Goal: Information Seeking & Learning: Learn about a topic

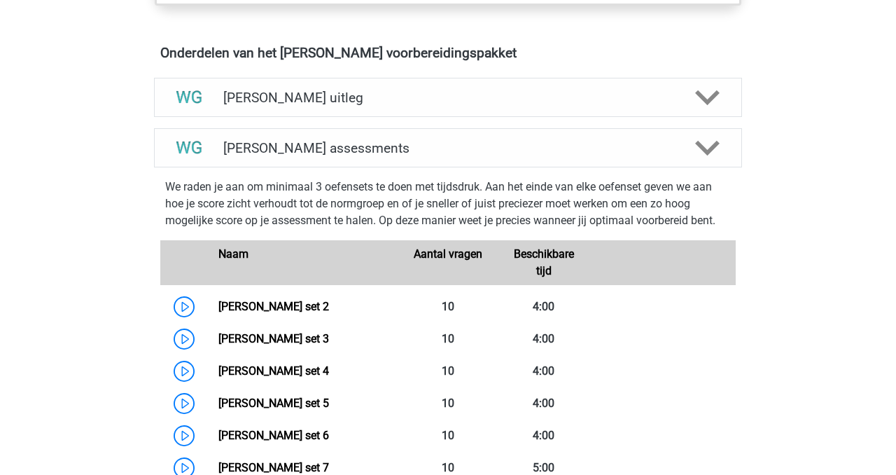
scroll to position [806, 0]
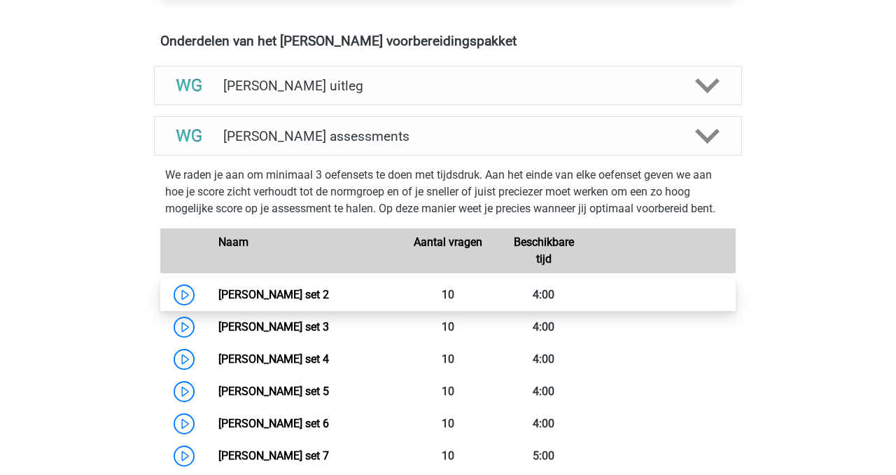
click at [218, 295] on link "Watson Glaser set 2" at bounding box center [273, 294] width 111 height 13
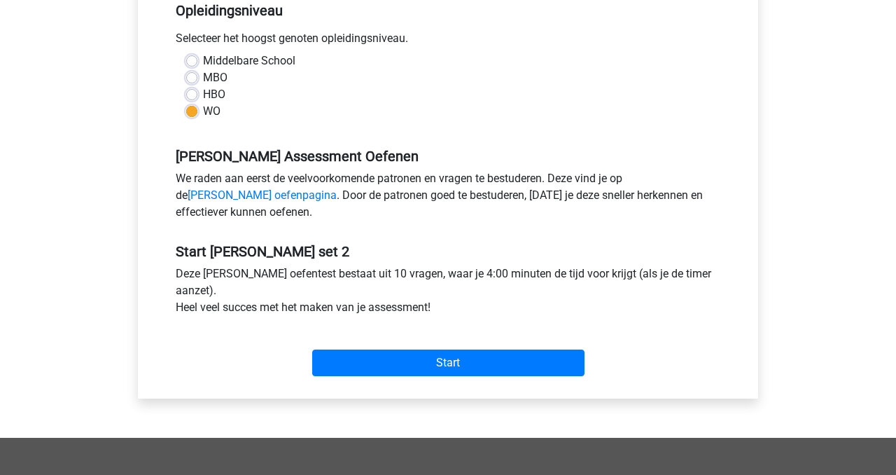
scroll to position [307, 0]
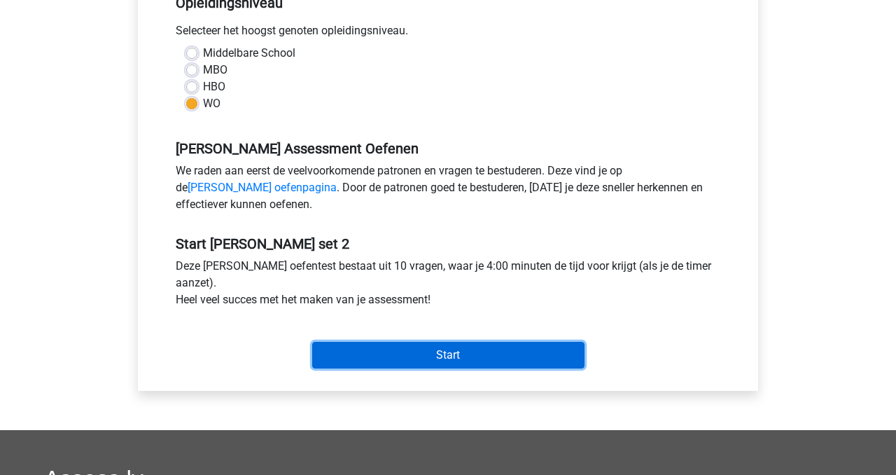
click at [454, 360] on input "Start" at bounding box center [448, 355] width 272 height 27
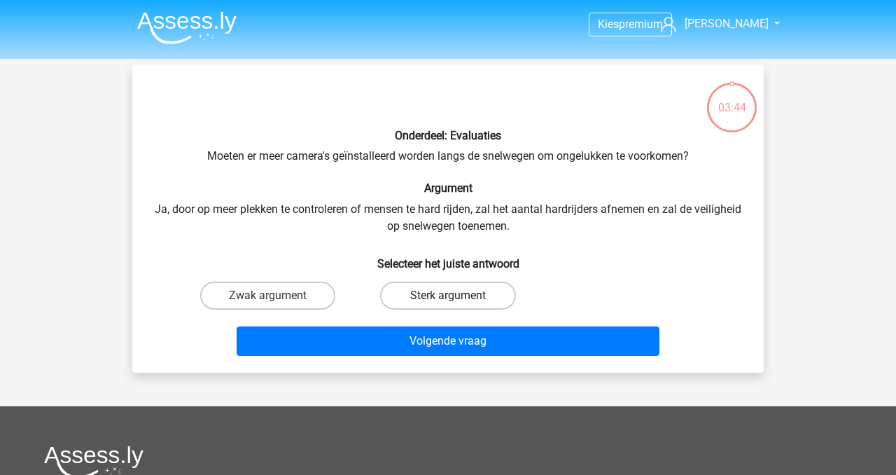
click at [421, 300] on label "Sterk argument" at bounding box center [447, 295] width 135 height 28
click at [448, 300] on input "Sterk argument" at bounding box center [452, 299] width 9 height 9
radio input "true"
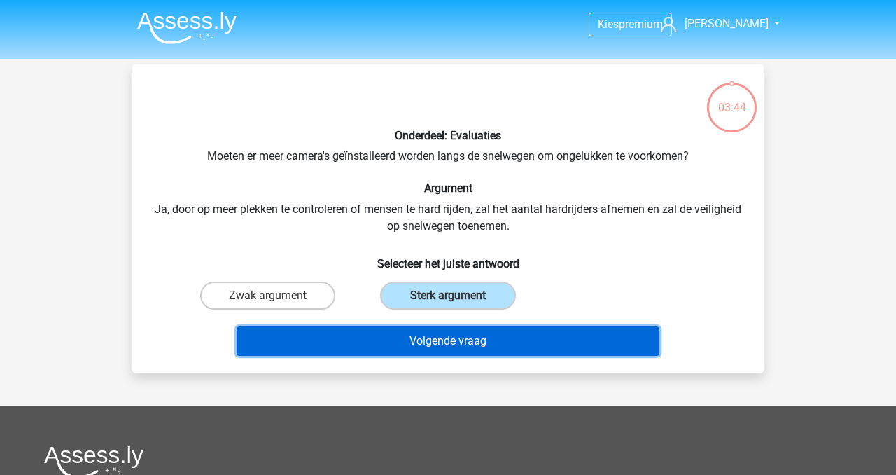
click at [421, 348] on button "Volgende vraag" at bounding box center [449, 340] width 424 height 29
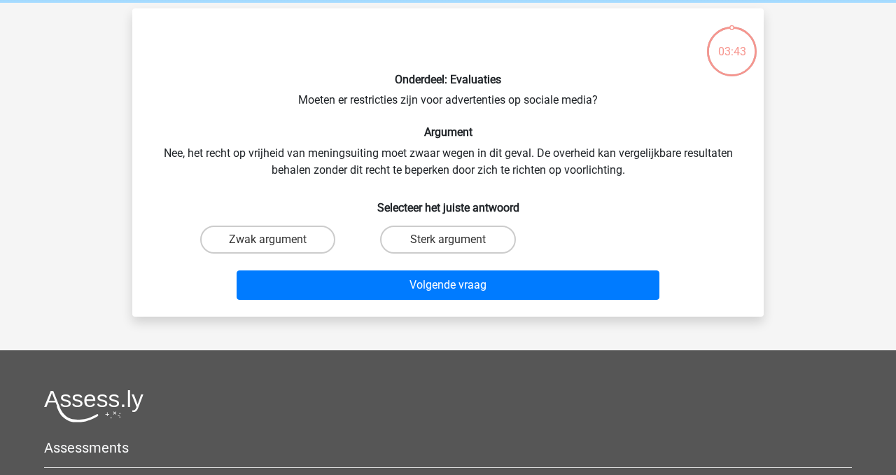
scroll to position [64, 0]
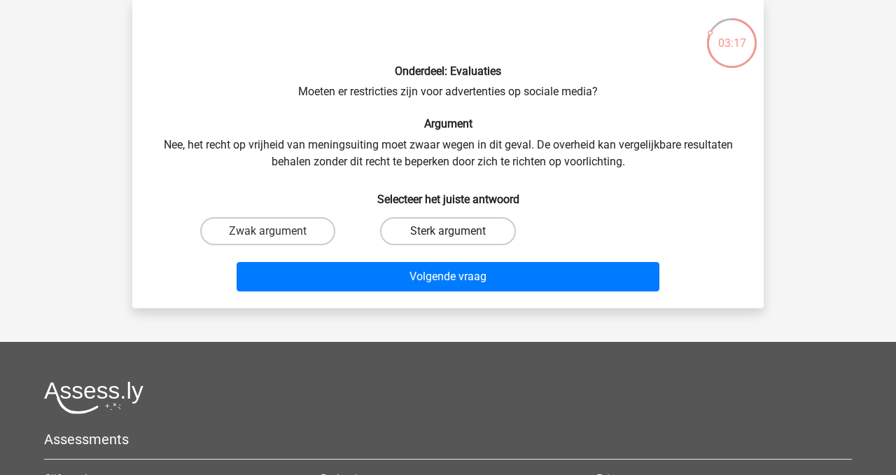
click at [466, 235] on label "Sterk argument" at bounding box center [447, 231] width 135 height 28
click at [457, 235] on input "Sterk argument" at bounding box center [452, 235] width 9 height 9
radio input "true"
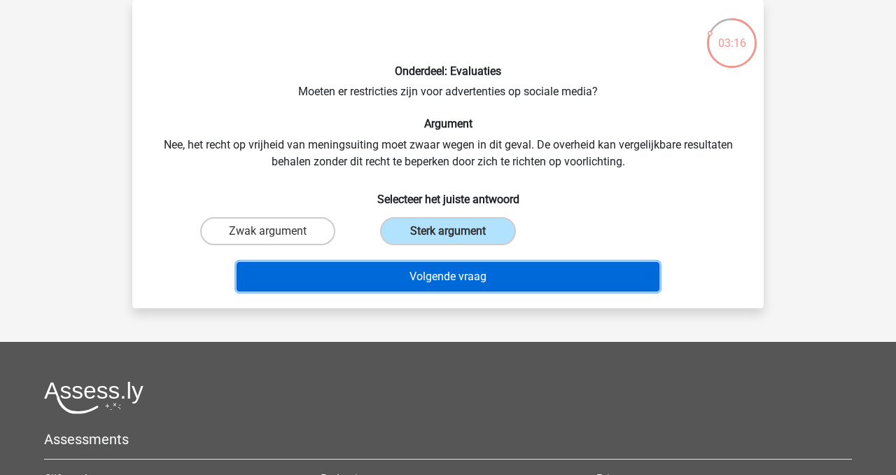
click at [466, 274] on button "Volgende vraag" at bounding box center [449, 276] width 424 height 29
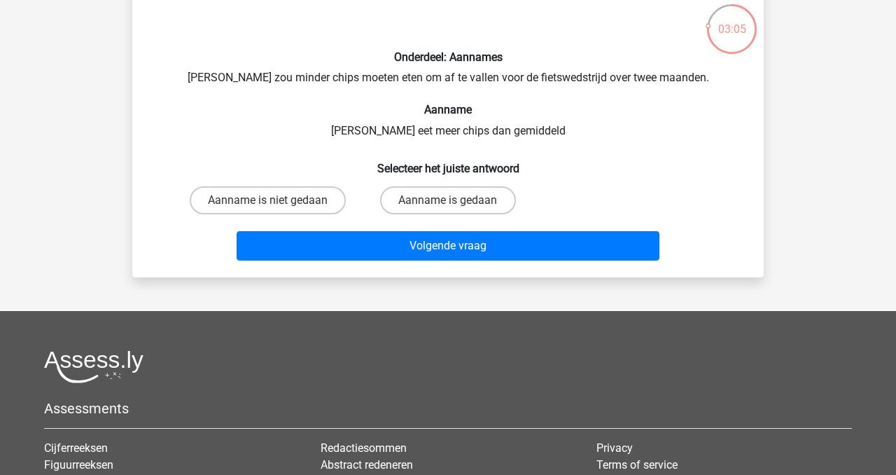
scroll to position [80, 0]
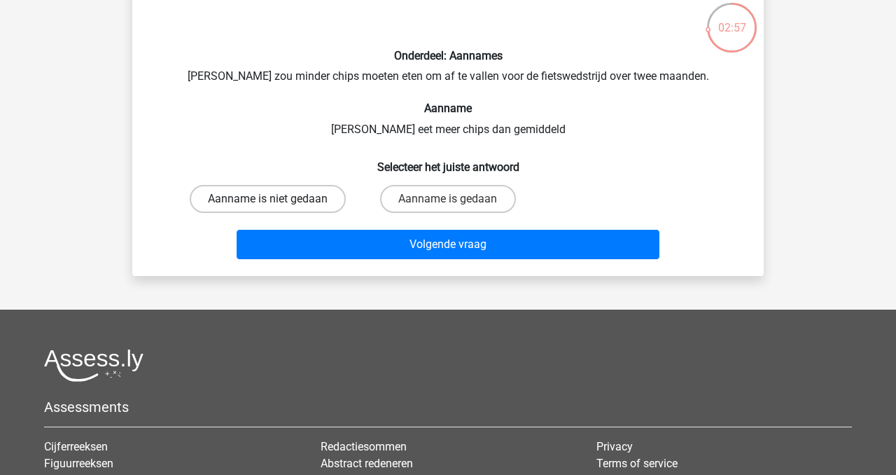
click at [242, 197] on label "Aanname is niet gedaan" at bounding box center [268, 199] width 156 height 28
click at [268, 199] on input "Aanname is niet gedaan" at bounding box center [272, 203] width 9 height 9
radio input "true"
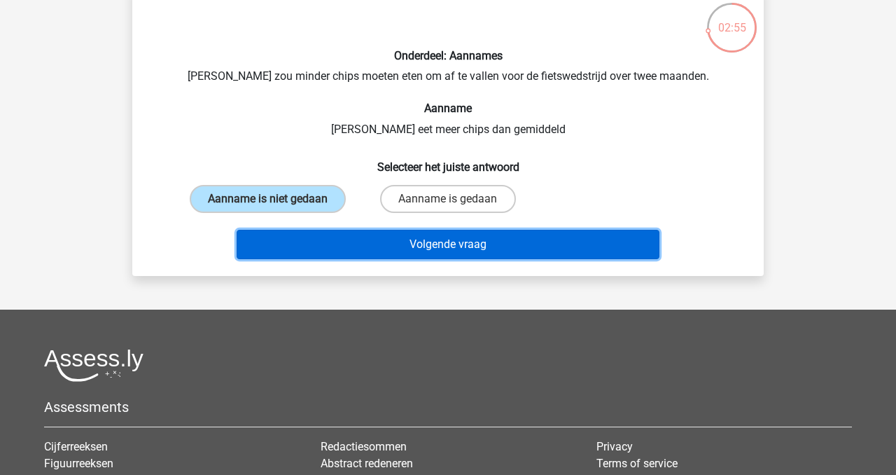
click at [400, 244] on button "Volgende vraag" at bounding box center [449, 244] width 424 height 29
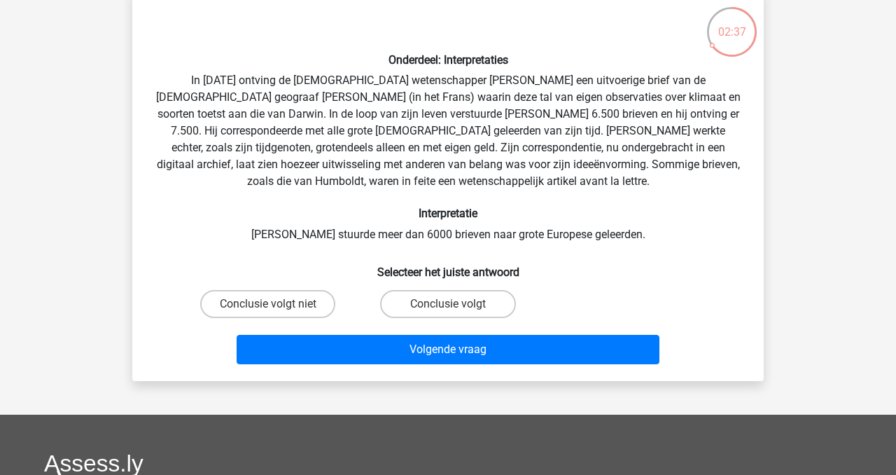
scroll to position [78, 0]
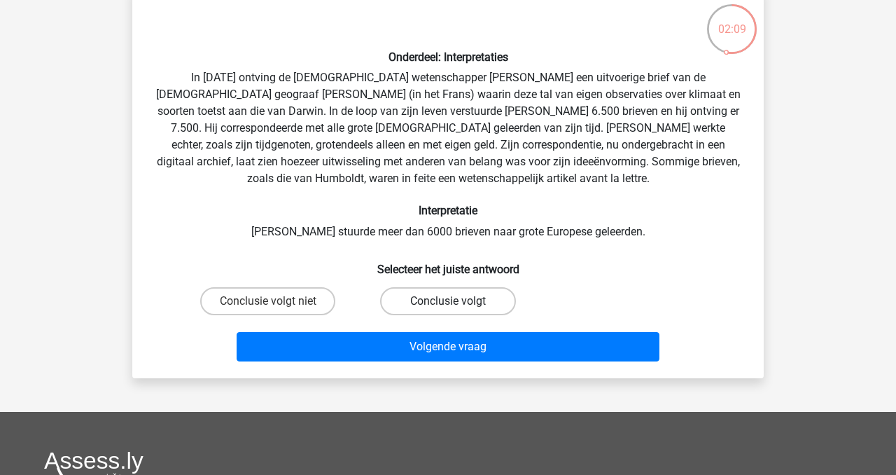
click at [435, 302] on label "Conclusie volgt" at bounding box center [447, 301] width 135 height 28
click at [448, 302] on input "Conclusie volgt" at bounding box center [452, 305] width 9 height 9
radio input "true"
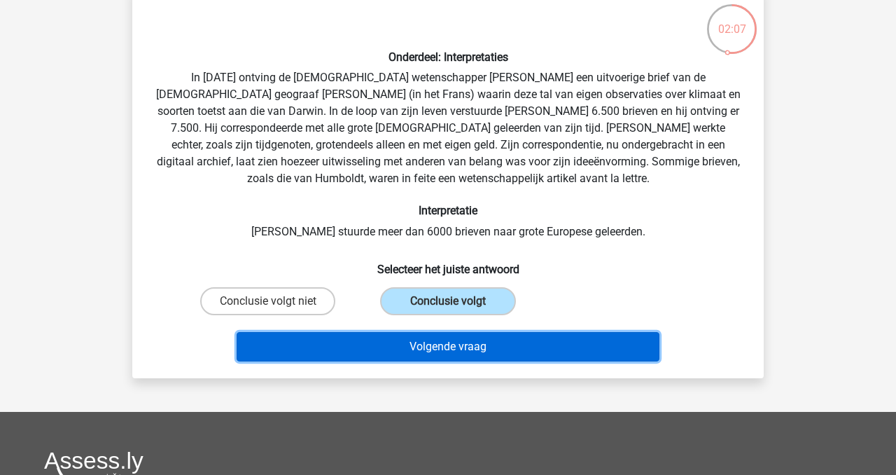
click at [423, 349] on button "Volgende vraag" at bounding box center [449, 346] width 424 height 29
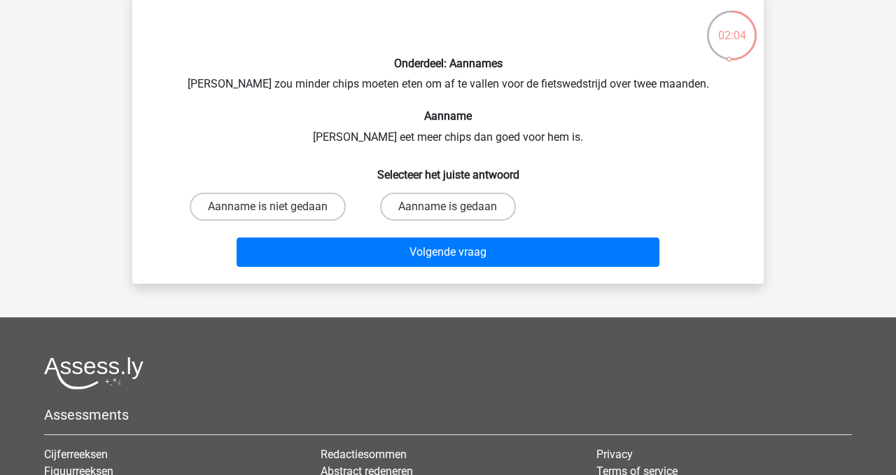
scroll to position [73, 0]
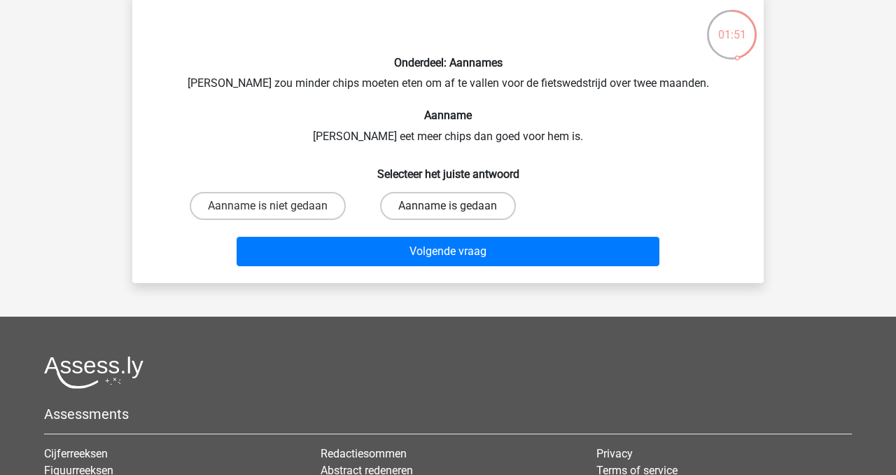
click at [438, 211] on label "Aanname is gedaan" at bounding box center [447, 206] width 135 height 28
click at [448, 211] on input "Aanname is gedaan" at bounding box center [452, 210] width 9 height 9
radio input "true"
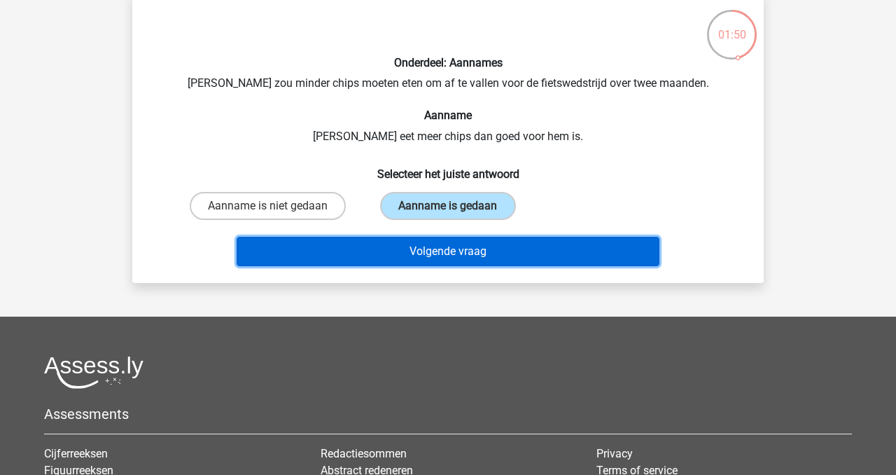
click at [430, 253] on button "Volgende vraag" at bounding box center [449, 251] width 424 height 29
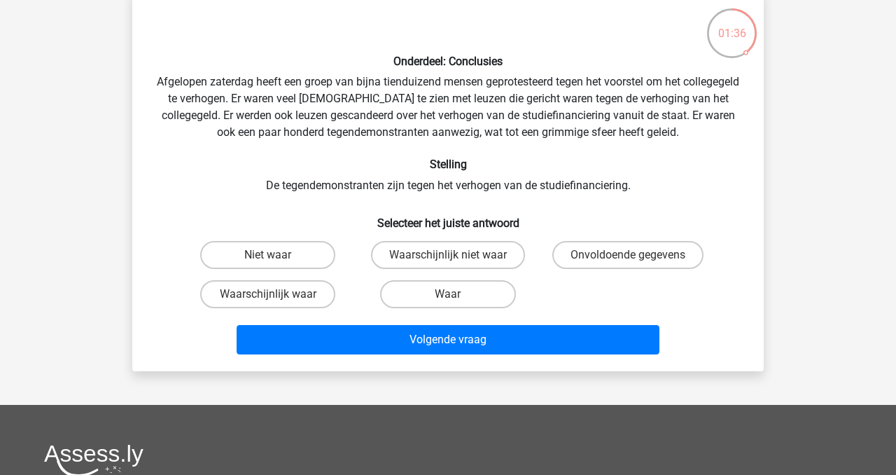
scroll to position [76, 0]
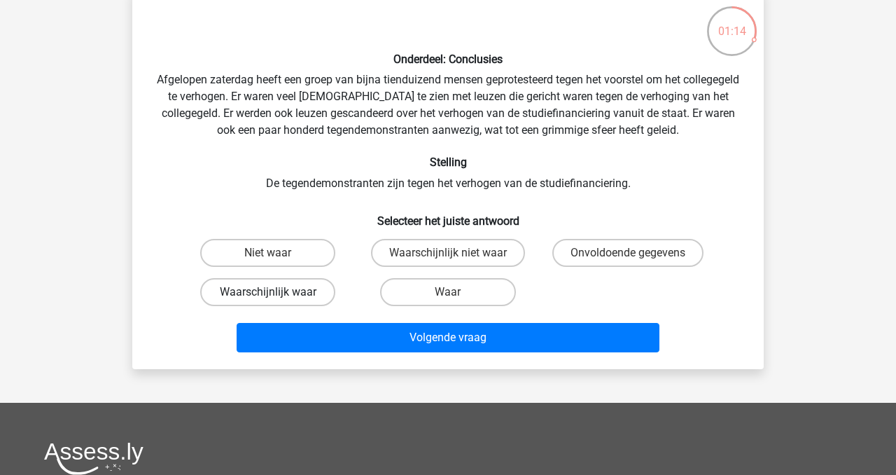
click at [246, 292] on label "Waarschijnlijk waar" at bounding box center [267, 292] width 135 height 28
click at [268, 292] on input "Waarschijnlijk waar" at bounding box center [272, 296] width 9 height 9
radio input "true"
click at [450, 294] on input "Waar" at bounding box center [452, 296] width 9 height 9
radio input "true"
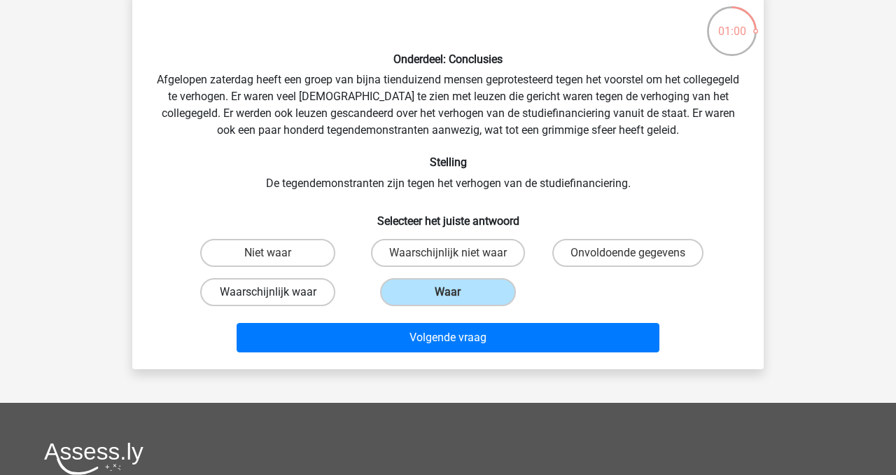
click at [279, 300] on label "Waarschijnlijk waar" at bounding box center [267, 292] width 135 height 28
click at [277, 300] on input "Waarschijnlijk waar" at bounding box center [272, 296] width 9 height 9
radio input "true"
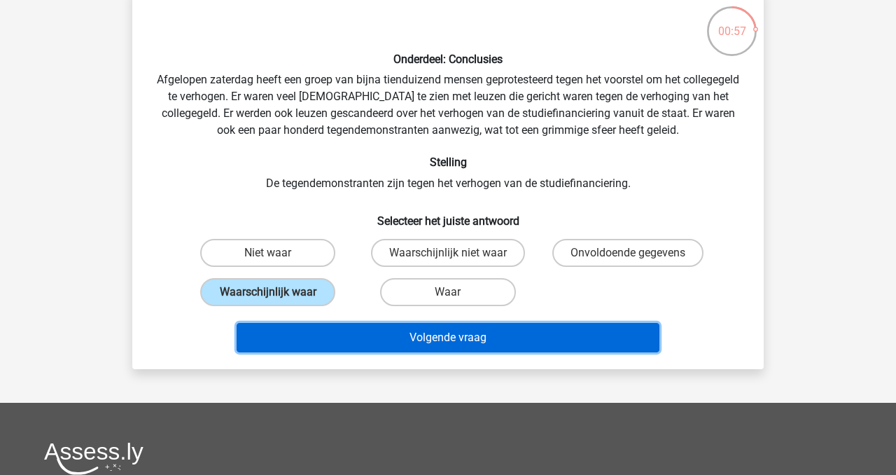
click at [412, 339] on button "Volgende vraag" at bounding box center [449, 337] width 424 height 29
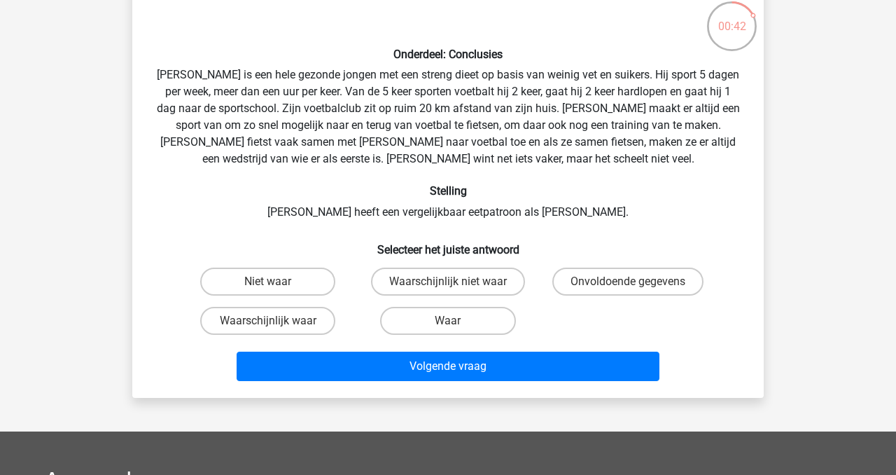
scroll to position [83, 0]
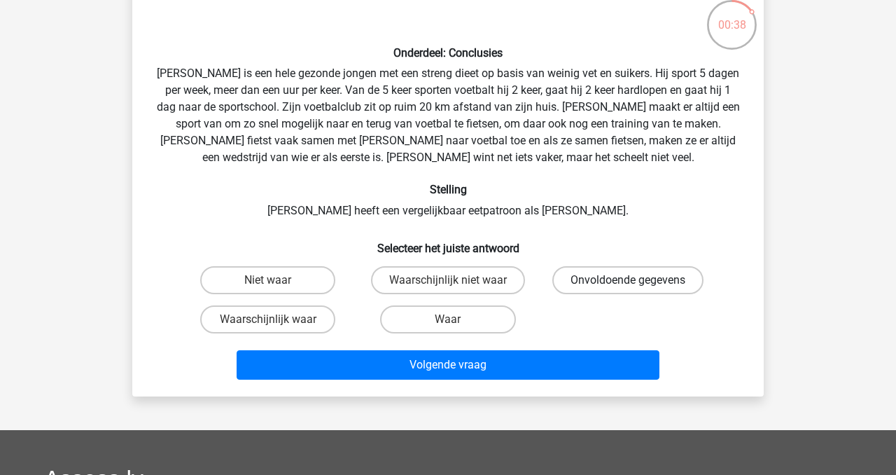
click at [646, 275] on label "Onvoldoende gegevens" at bounding box center [627, 280] width 151 height 28
click at [637, 280] on input "Onvoldoende gegevens" at bounding box center [632, 284] width 9 height 9
radio input "true"
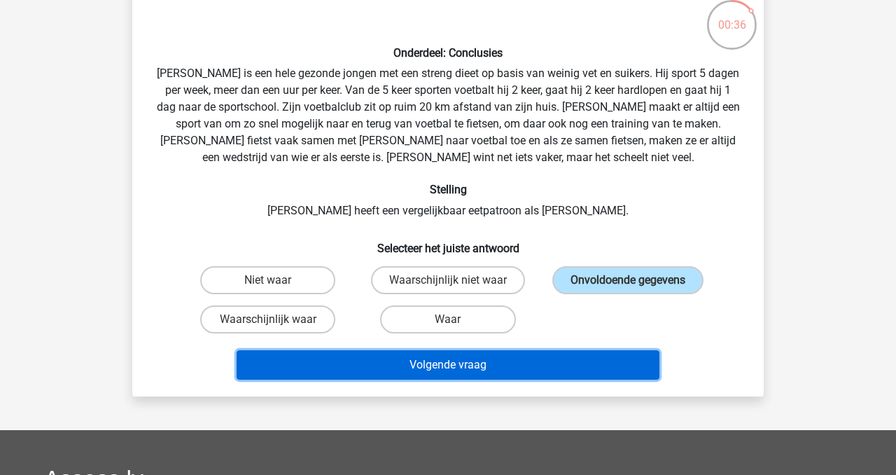
click at [473, 365] on button "Volgende vraag" at bounding box center [449, 364] width 424 height 29
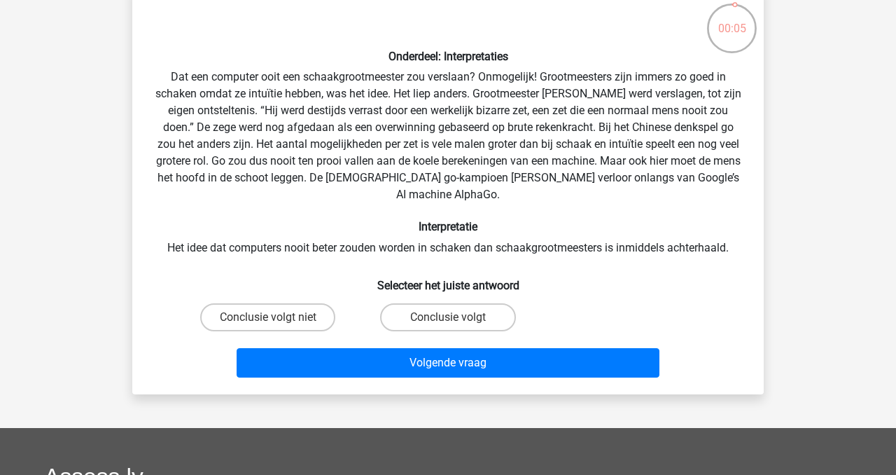
scroll to position [81, 0]
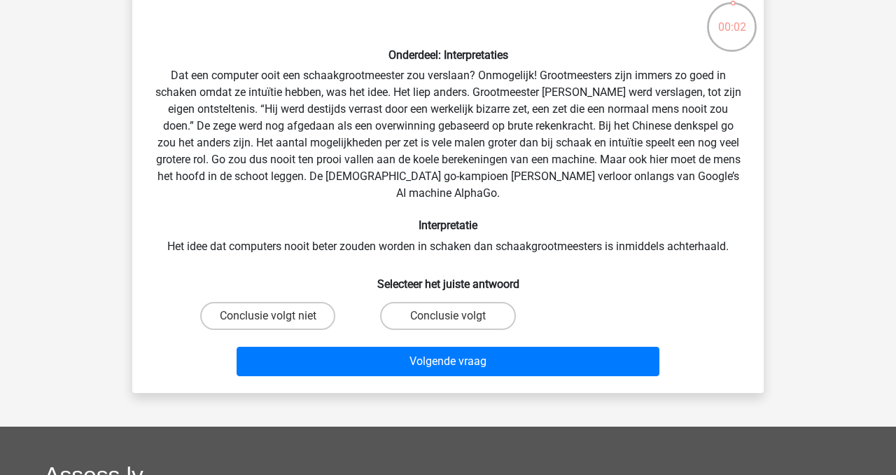
click at [451, 316] on input "Conclusie volgt" at bounding box center [452, 320] width 9 height 9
radio input "true"
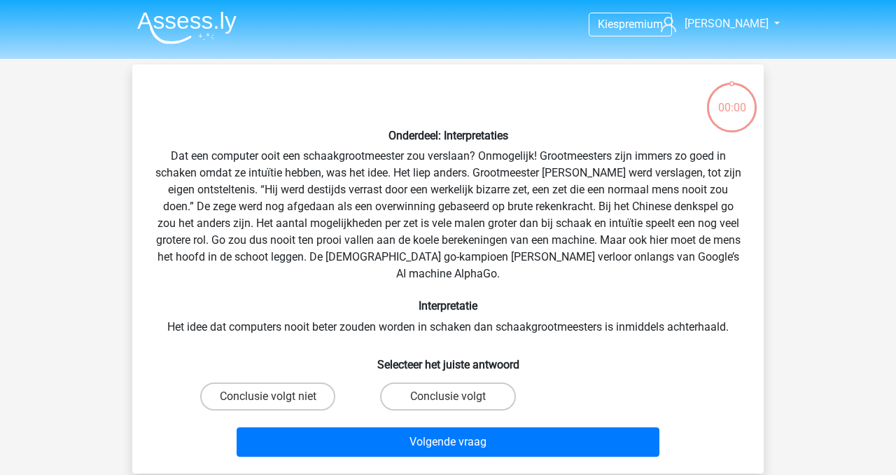
scroll to position [81, 0]
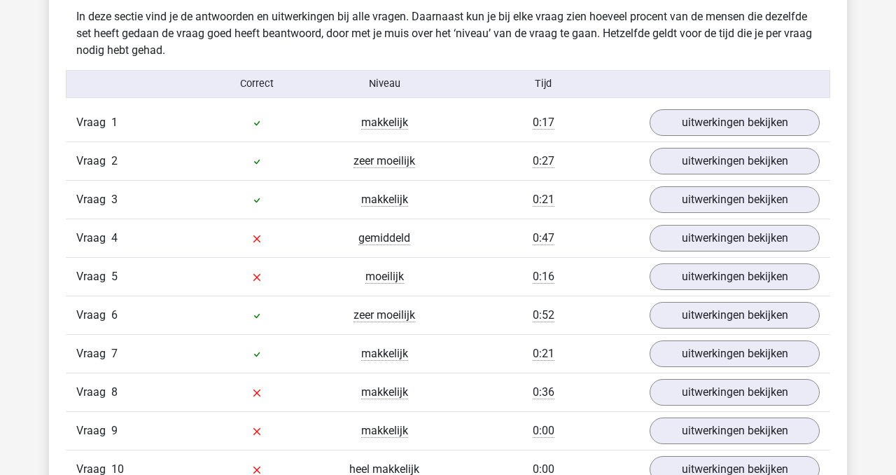
scroll to position [1090, 0]
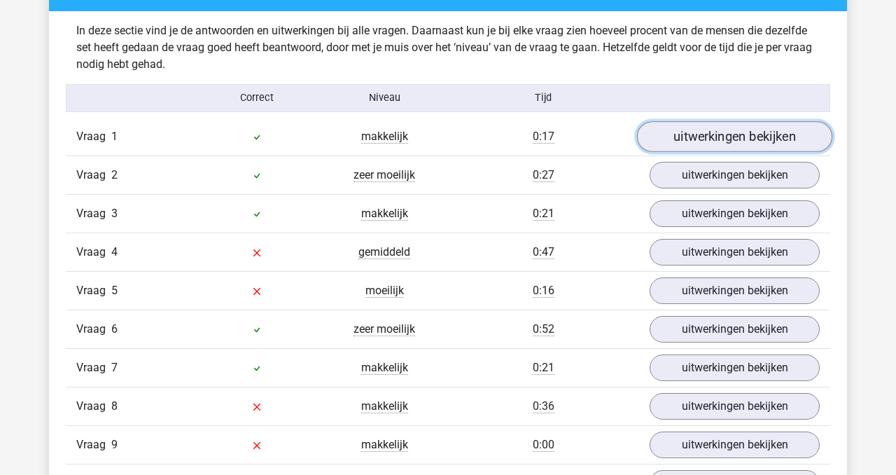
click at [747, 141] on link "uitwerkingen bekijken" at bounding box center [734, 136] width 195 height 31
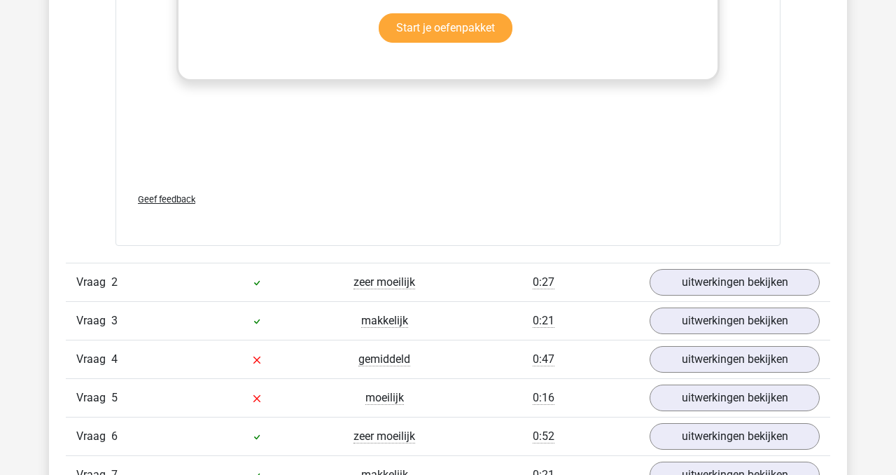
scroll to position [1748, 0]
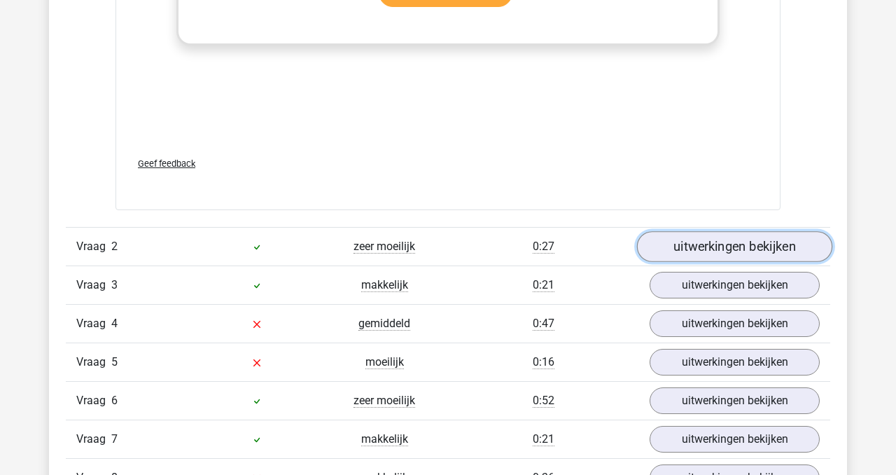
click at [736, 252] on link "uitwerkingen bekijken" at bounding box center [734, 247] width 195 height 31
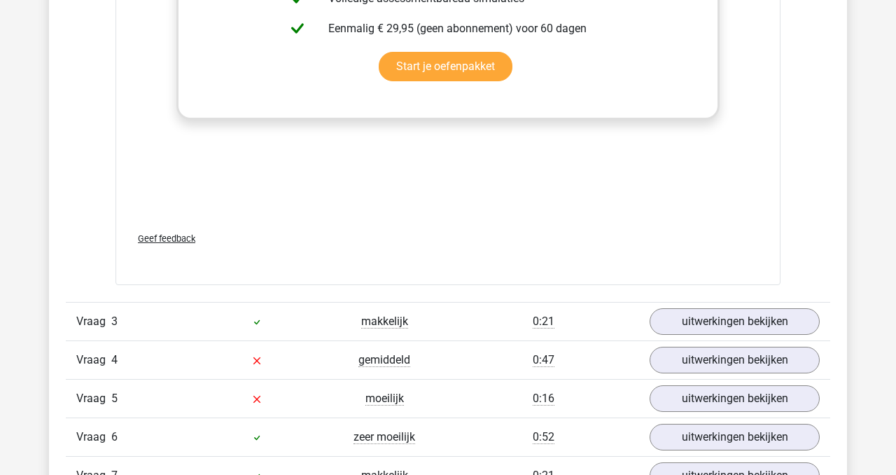
scroll to position [2443, 0]
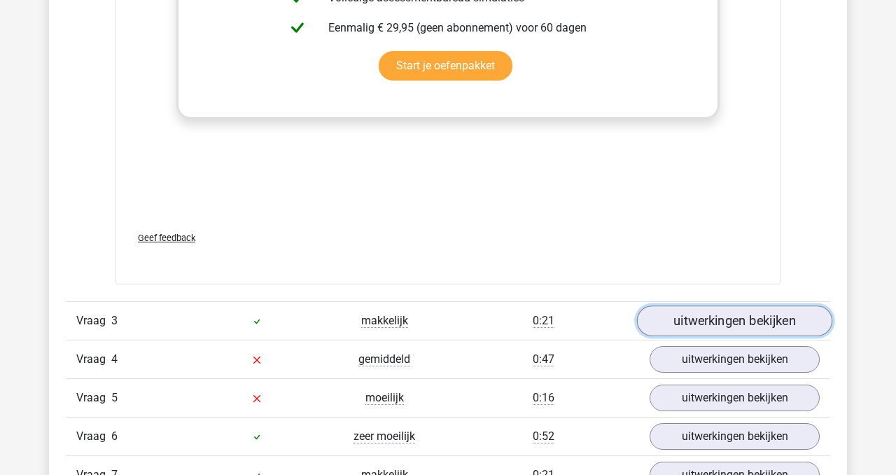
click at [741, 313] on link "uitwerkingen bekijken" at bounding box center [734, 320] width 195 height 31
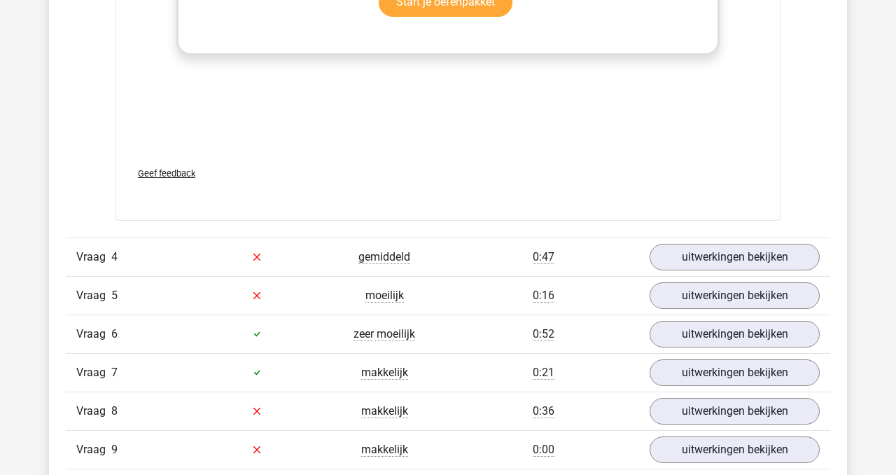
scroll to position [3263, 0]
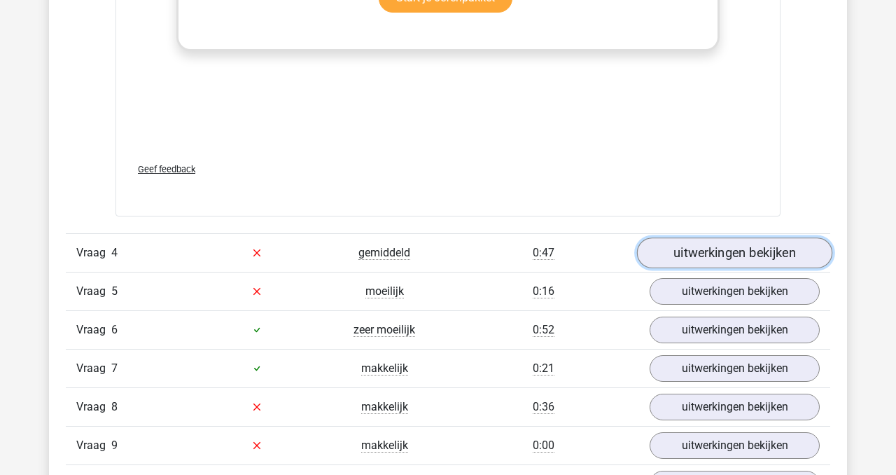
click at [732, 249] on link "uitwerkingen bekijken" at bounding box center [734, 252] width 195 height 31
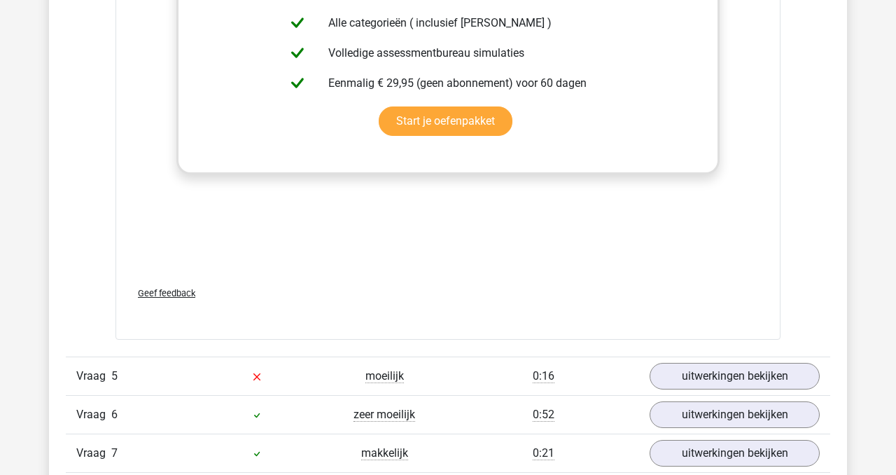
scroll to position [3976, 0]
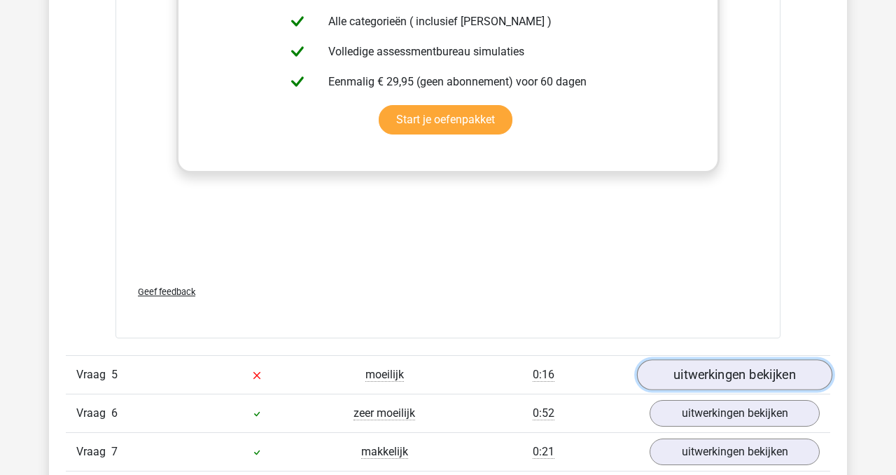
click at [706, 380] on link "uitwerkingen bekijken" at bounding box center [734, 374] width 195 height 31
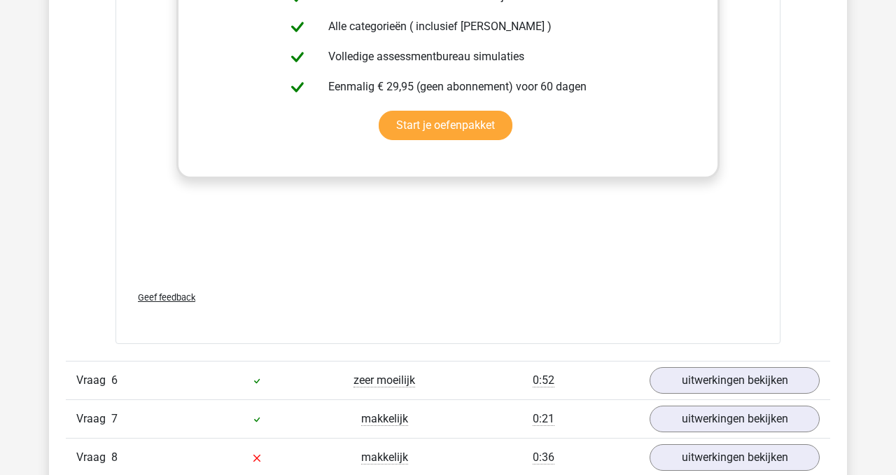
scroll to position [4727, 0]
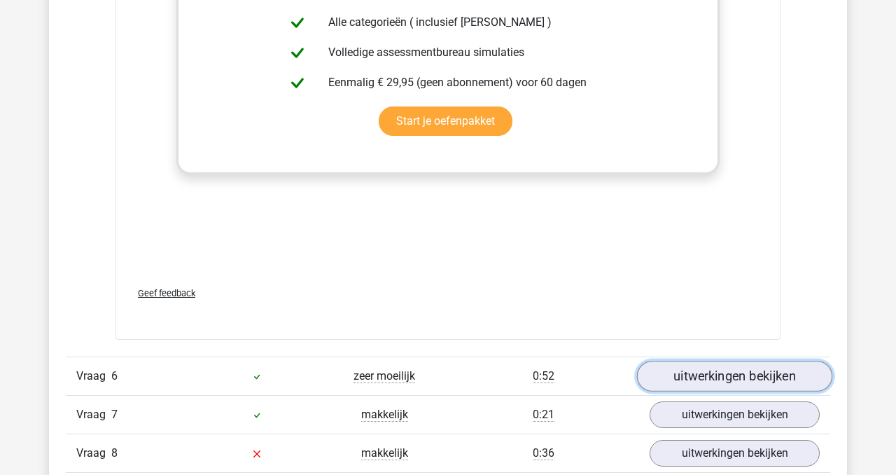
click at [697, 379] on link "uitwerkingen bekijken" at bounding box center [734, 376] width 195 height 31
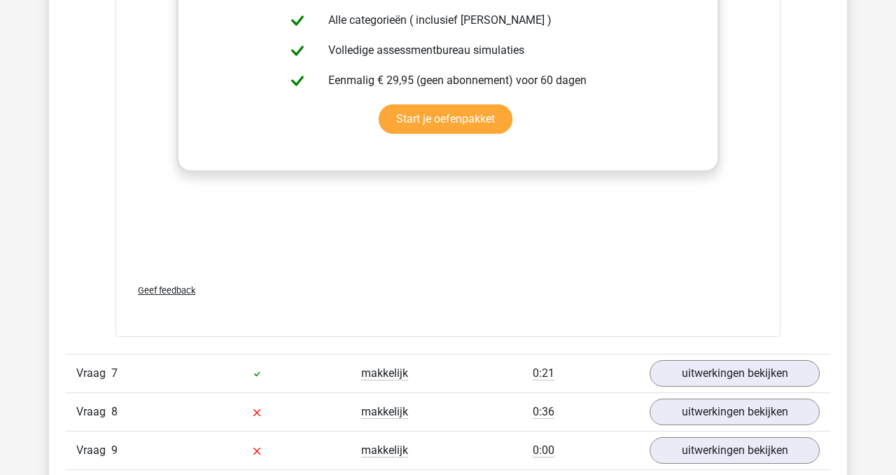
scroll to position [5587, 0]
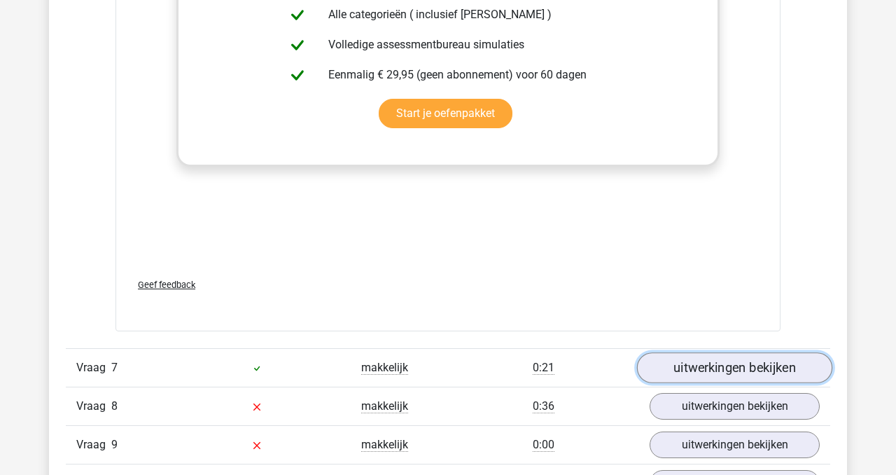
click at [680, 365] on link "uitwerkingen bekijken" at bounding box center [734, 368] width 195 height 31
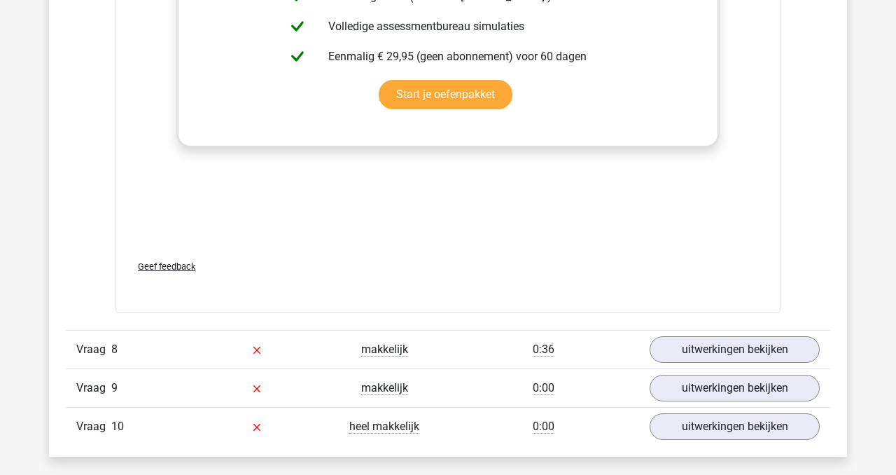
scroll to position [6505, 0]
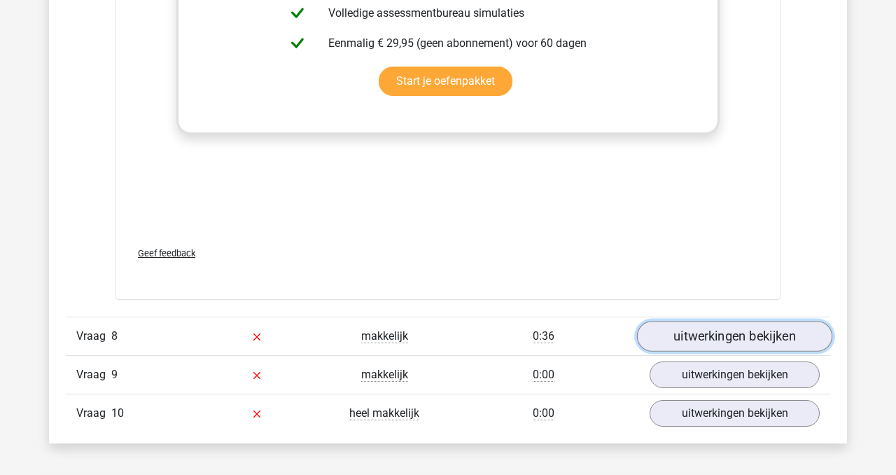
click at [713, 324] on link "uitwerkingen bekijken" at bounding box center [734, 336] width 195 height 31
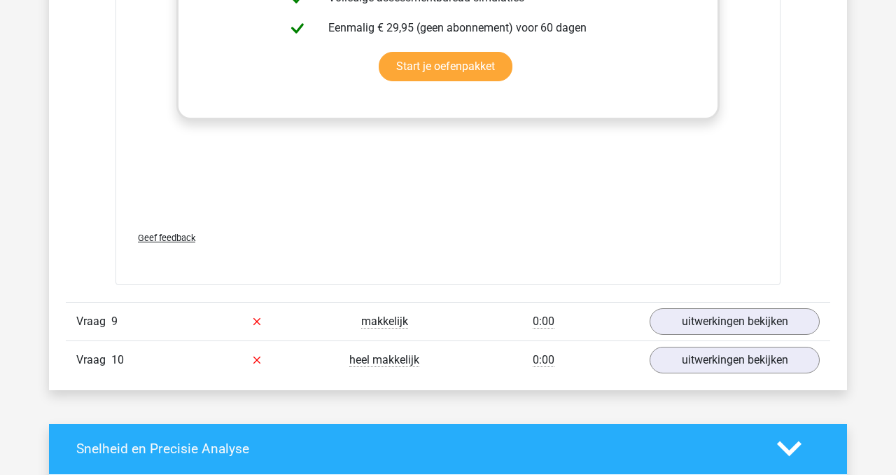
scroll to position [7375, 0]
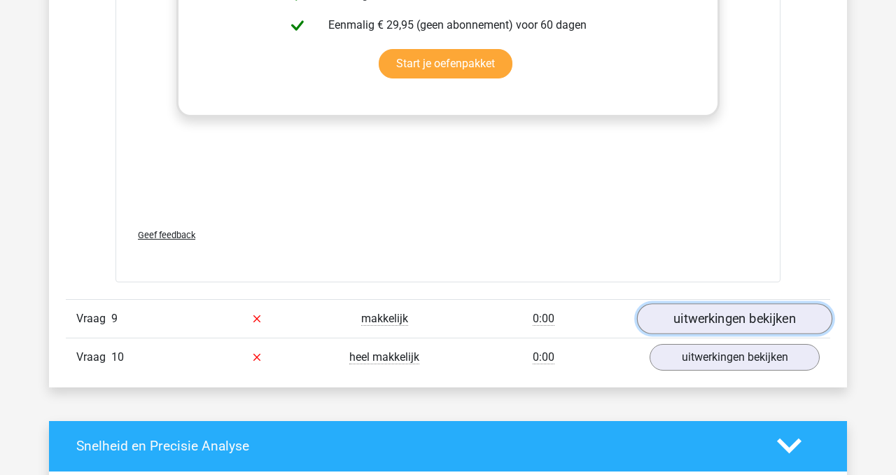
click at [746, 305] on link "uitwerkingen bekijken" at bounding box center [734, 318] width 195 height 31
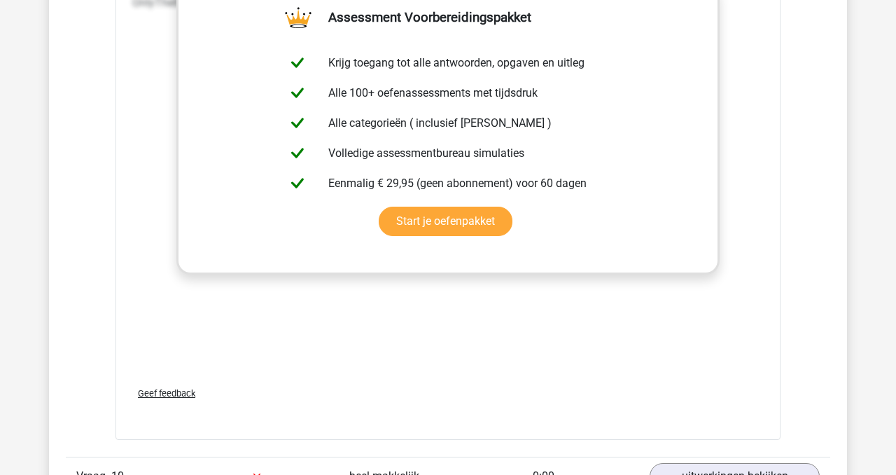
scroll to position [8019, 0]
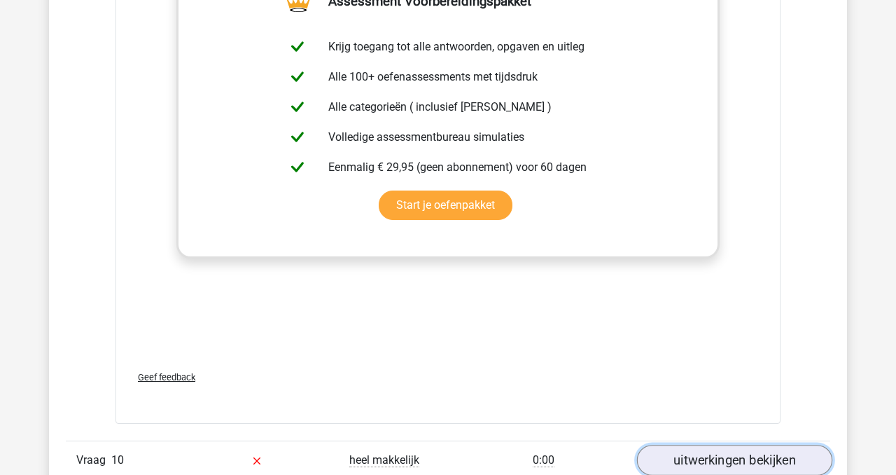
click at [687, 445] on link "uitwerkingen bekijken" at bounding box center [734, 460] width 195 height 31
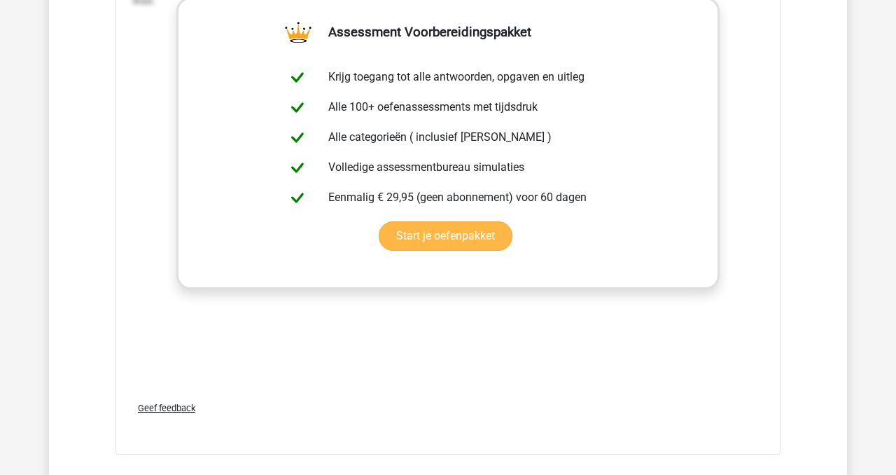
scroll to position [8799, 0]
